Goal: Task Accomplishment & Management: Manage account settings

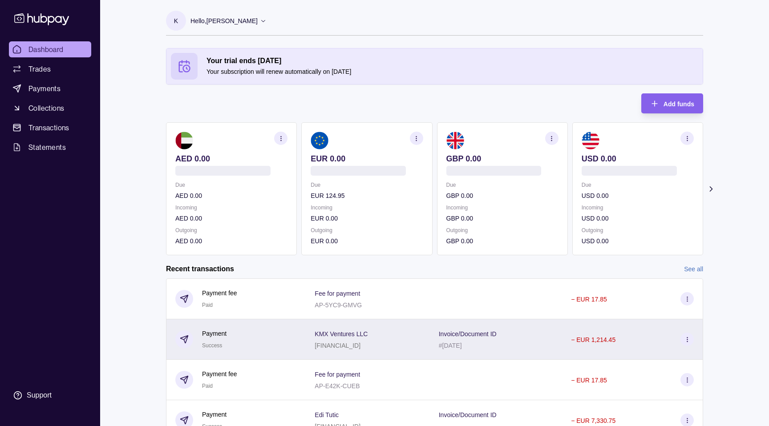
click at [352, 335] on p "KMX Ventures LLC" at bounding box center [341, 334] width 53 height 7
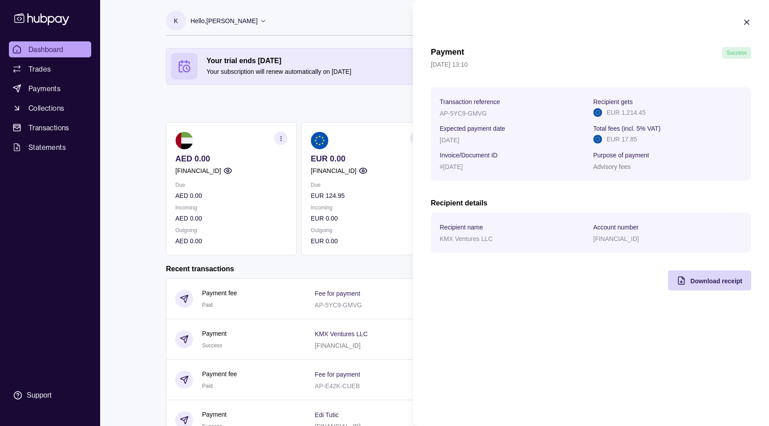
click at [401, 97] on html "Dashboard Trades Payments Collections Transactions Statements Support K Hello, …" at bounding box center [384, 255] width 769 height 510
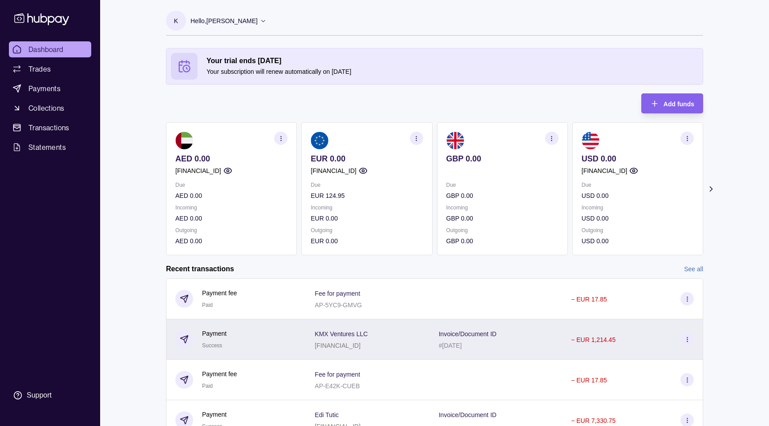
scroll to position [84, 0]
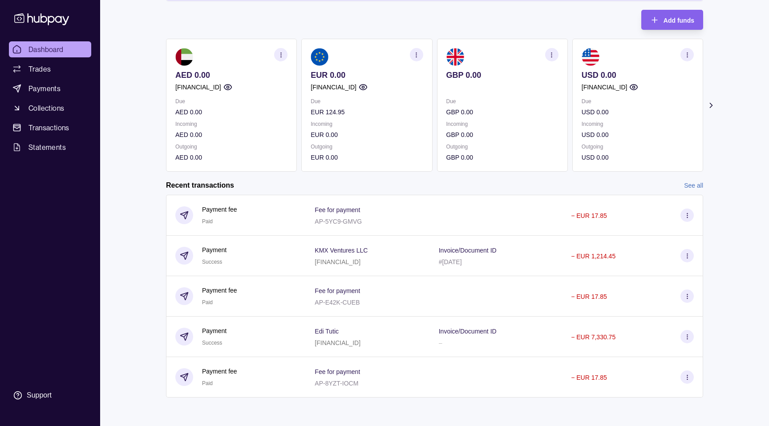
click at [690, 182] on link "See all" at bounding box center [693, 186] width 19 height 10
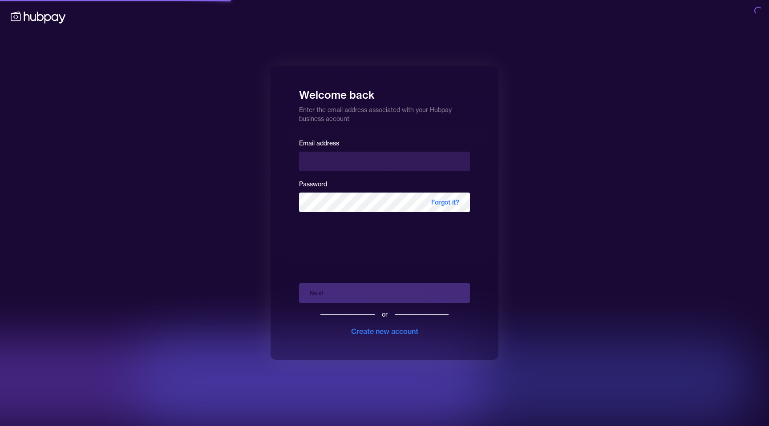
type input "**********"
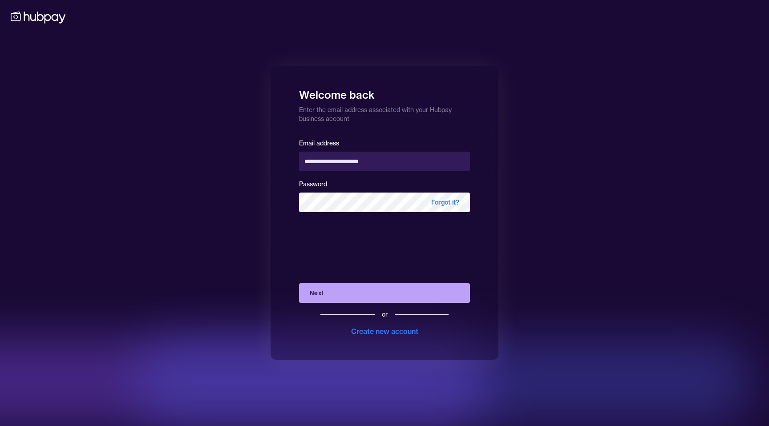
click at [382, 299] on button "Next" at bounding box center [384, 293] width 171 height 20
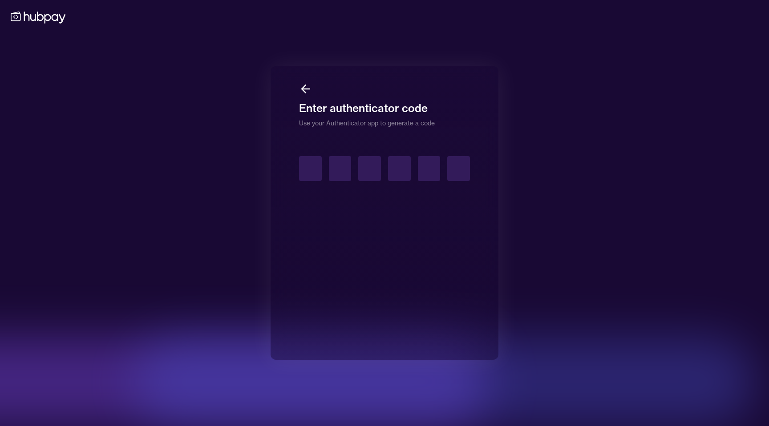
type input "*"
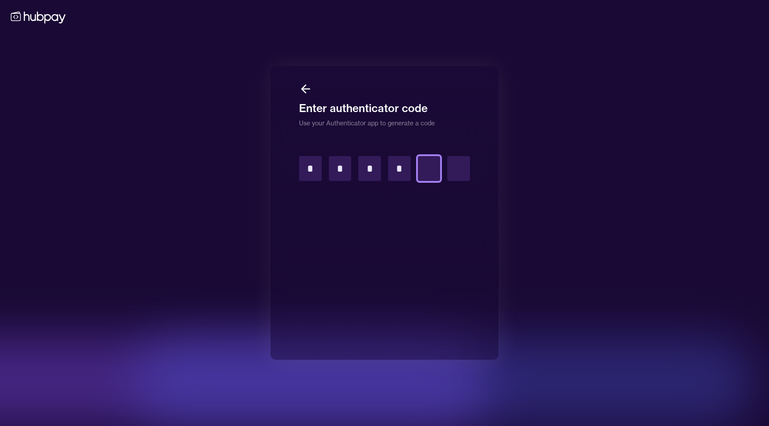
type input "*"
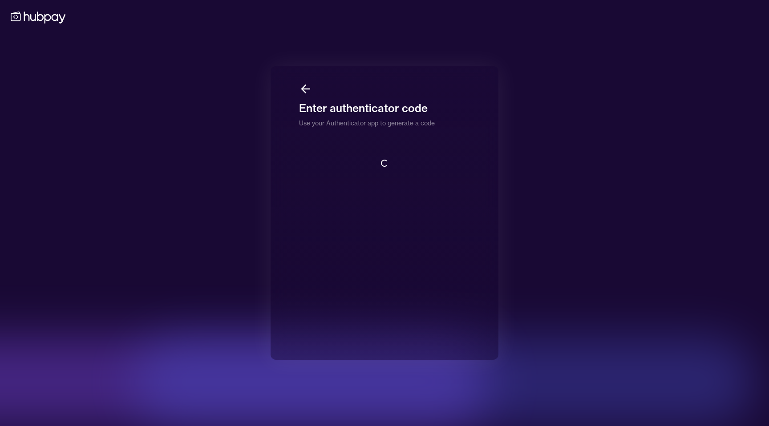
scroll to position [1, 0]
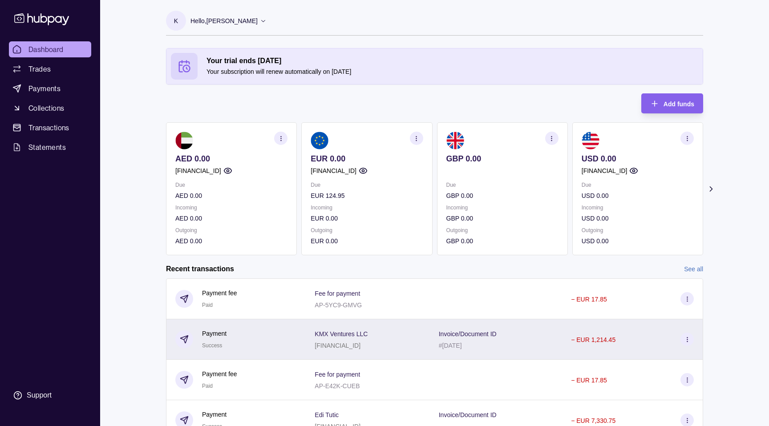
click at [355, 331] on p "KMX Ventures LLC" at bounding box center [341, 334] width 53 height 7
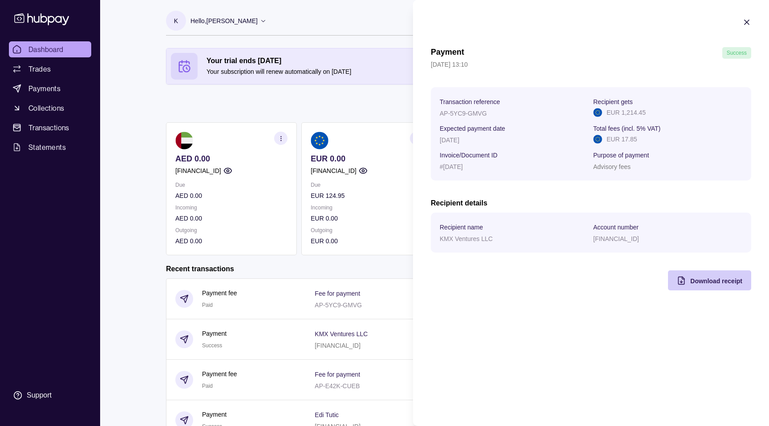
click at [713, 288] on div "Download receipt" at bounding box center [703, 281] width 79 height 20
click at [296, 228] on html "Dashboard Trades Payments Collections Transactions Statements Support K Hello, …" at bounding box center [384, 255] width 769 height 510
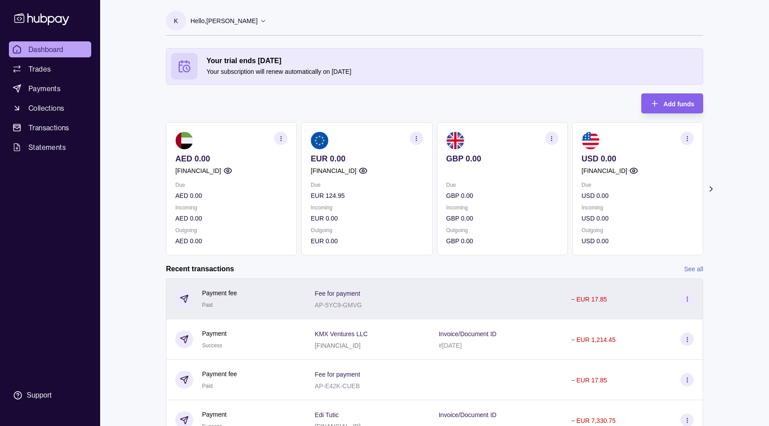
scroll to position [84, 0]
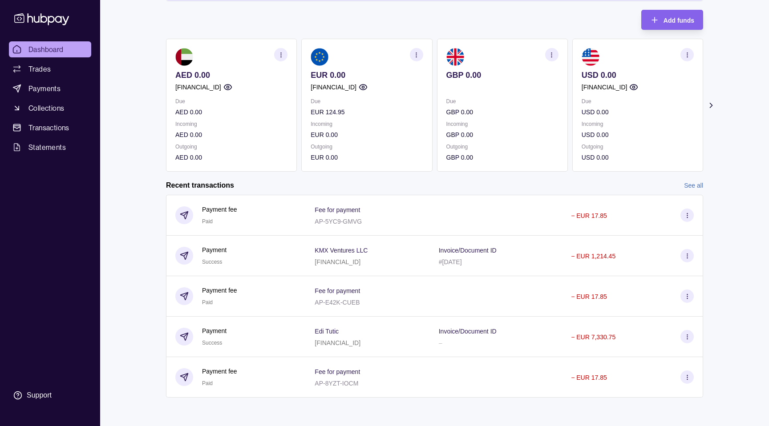
click at [687, 182] on link "See all" at bounding box center [693, 186] width 19 height 10
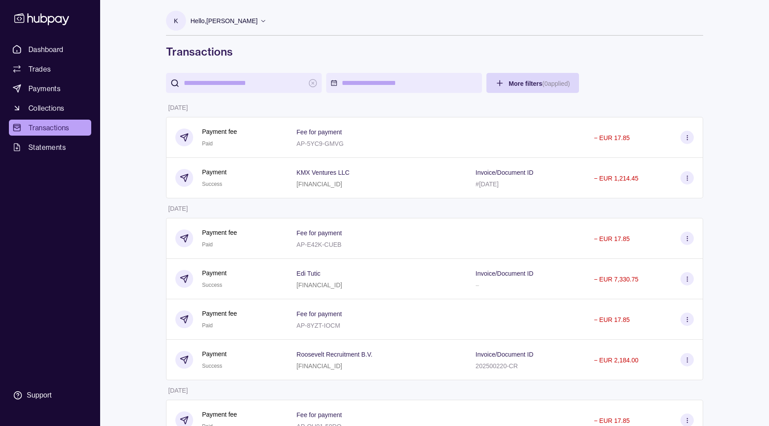
click at [244, 81] on input "search" at bounding box center [244, 83] width 120 height 20
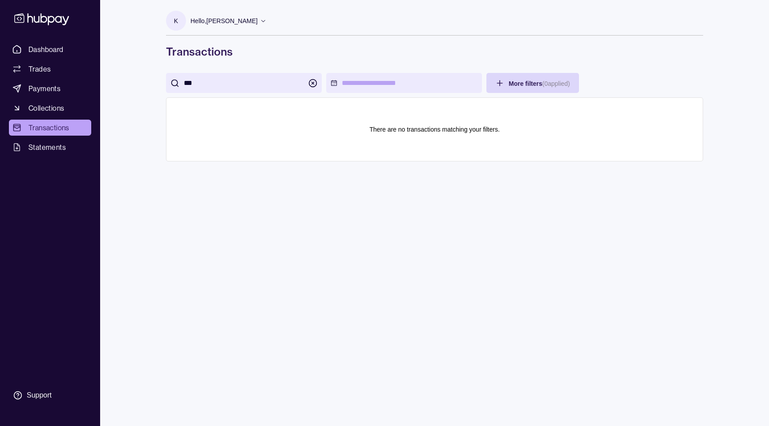
type input "***"
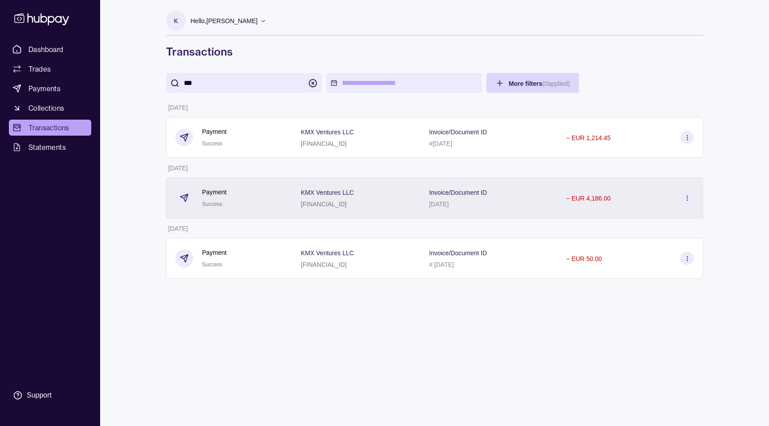
click at [411, 197] on div "KMX Ventures LLC IE89MODR99035512101206" at bounding box center [356, 198] width 110 height 22
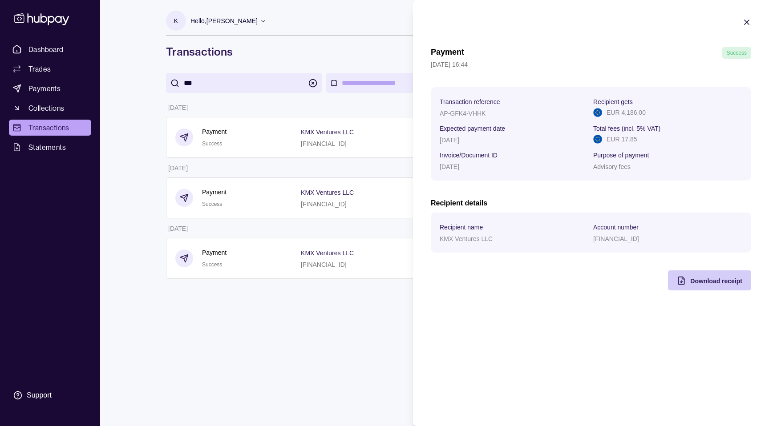
click at [701, 283] on span "Download receipt" at bounding box center [716, 281] width 52 height 7
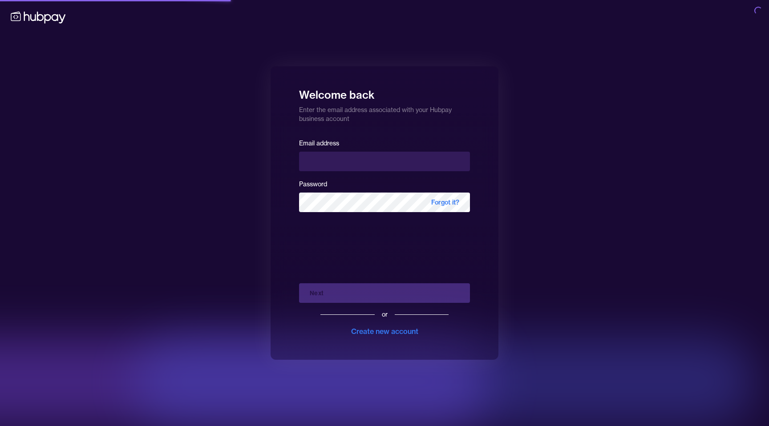
click at [346, 152] on input "email" at bounding box center [384, 162] width 171 height 20
type input "**********"
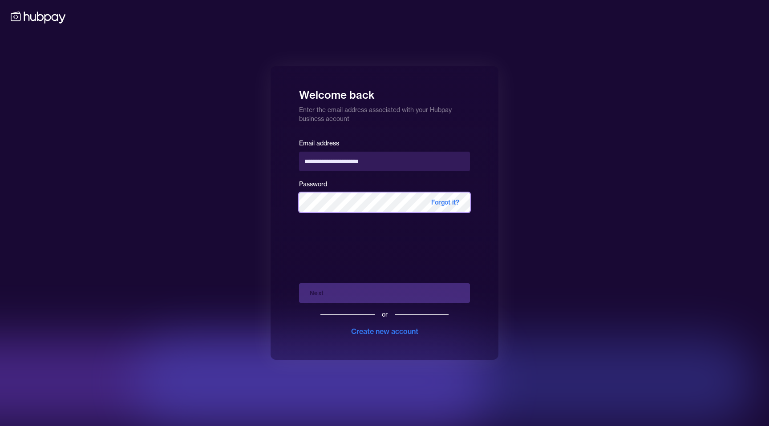
click at [0, 426] on com-1password-button at bounding box center [0, 426] width 0 height 0
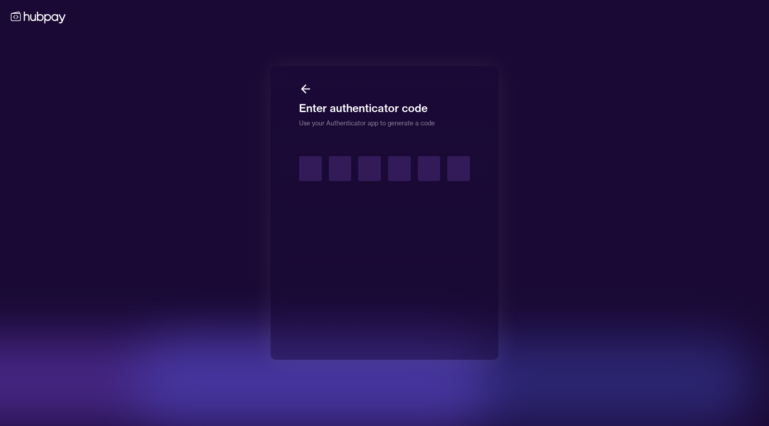
type input "*"
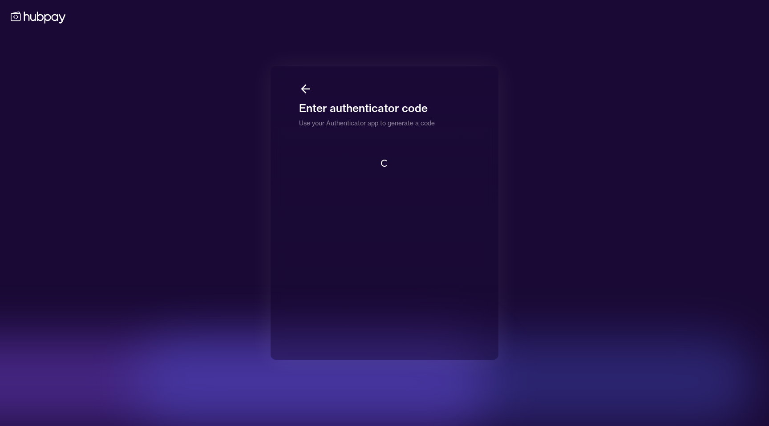
scroll to position [1, 0]
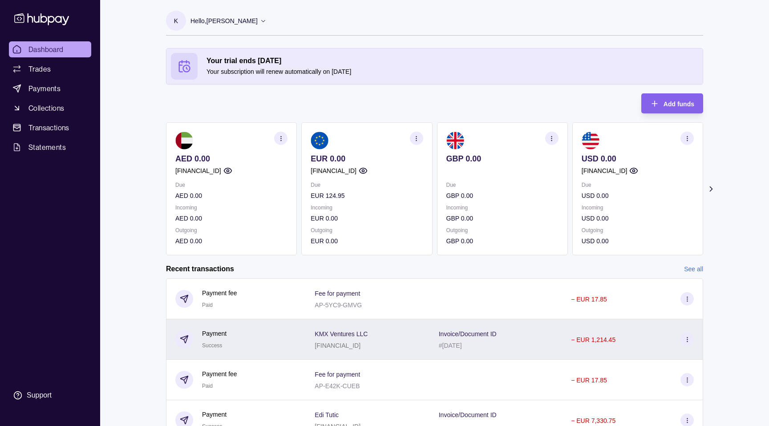
click at [426, 324] on div "KMX Ventures LLC IE89MODR99035512101206" at bounding box center [368, 340] width 124 height 40
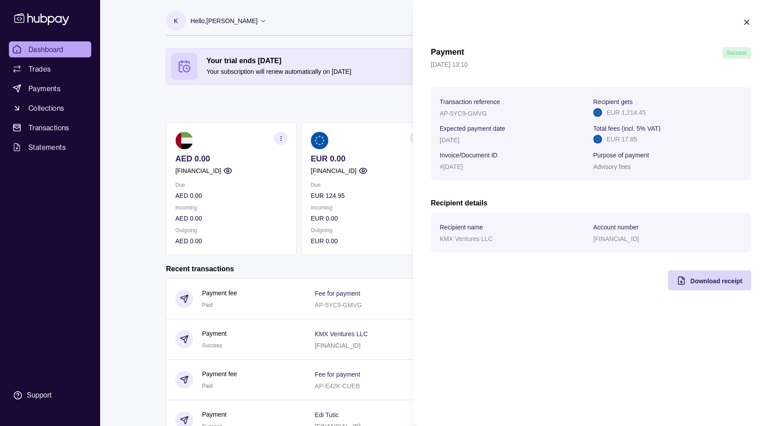
click at [429, 283] on section "Payment Success 04 Sep 2025 | 13:10 Transaction reference AP-5YC9-GMVG Recipien…" at bounding box center [591, 154] width 356 height 308
